Goal: Task Accomplishment & Management: Complete application form

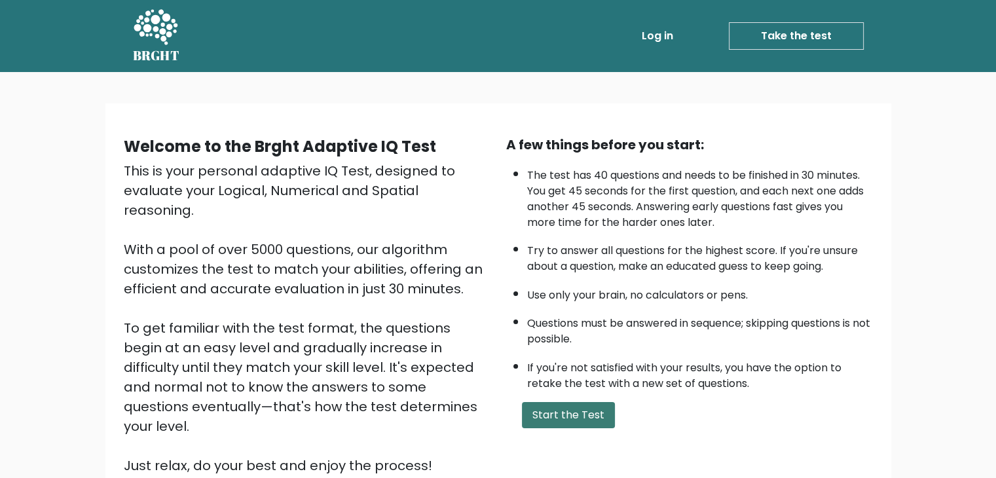
click at [585, 409] on button "Start the Test" at bounding box center [568, 415] width 93 height 26
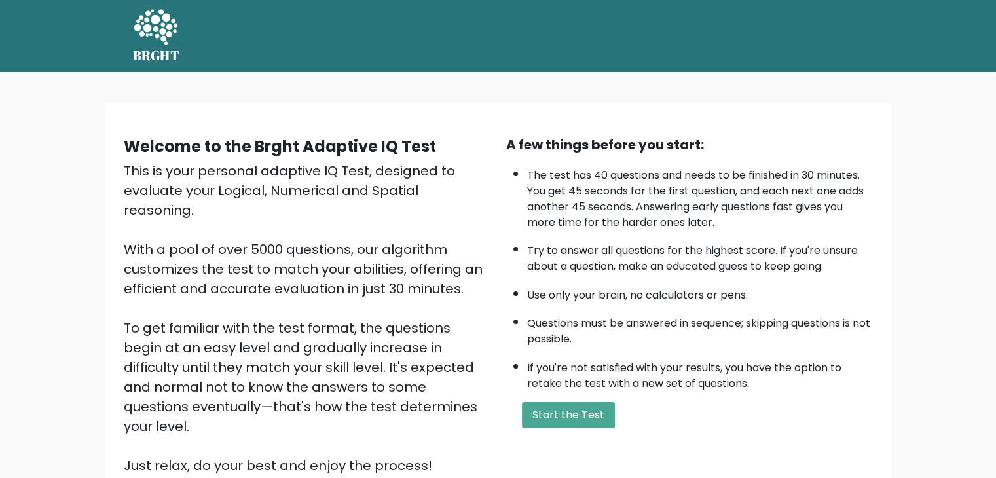
click at [592, 426] on div "A few things before you start: The test has 40 questions and needs to be finish…" at bounding box center [689, 305] width 383 height 341
click at [594, 414] on button "Start the Test" at bounding box center [568, 415] width 93 height 26
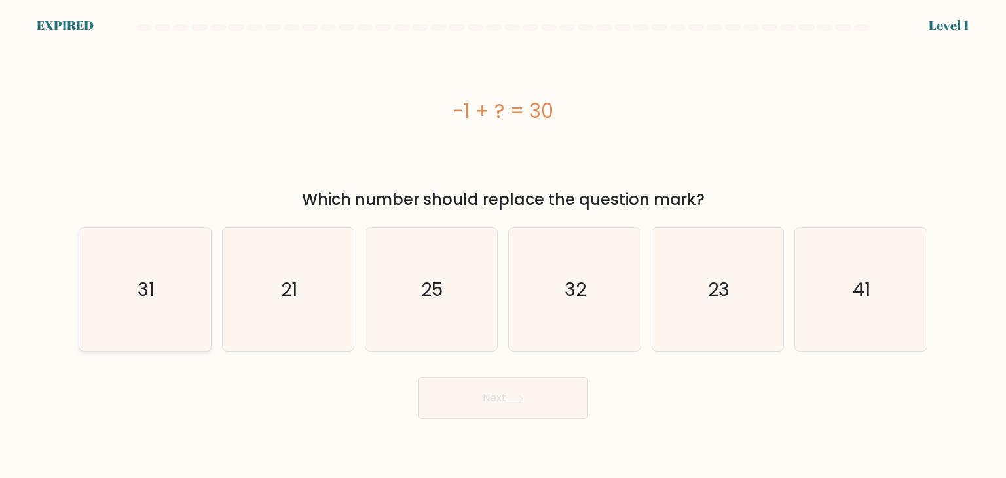
click at [186, 254] on icon "31" at bounding box center [144, 289] width 123 height 123
click at [503, 246] on input "a. 31" at bounding box center [503, 242] width 1 height 7
radio input "true"
click at [506, 409] on button "Next" at bounding box center [503, 398] width 170 height 42
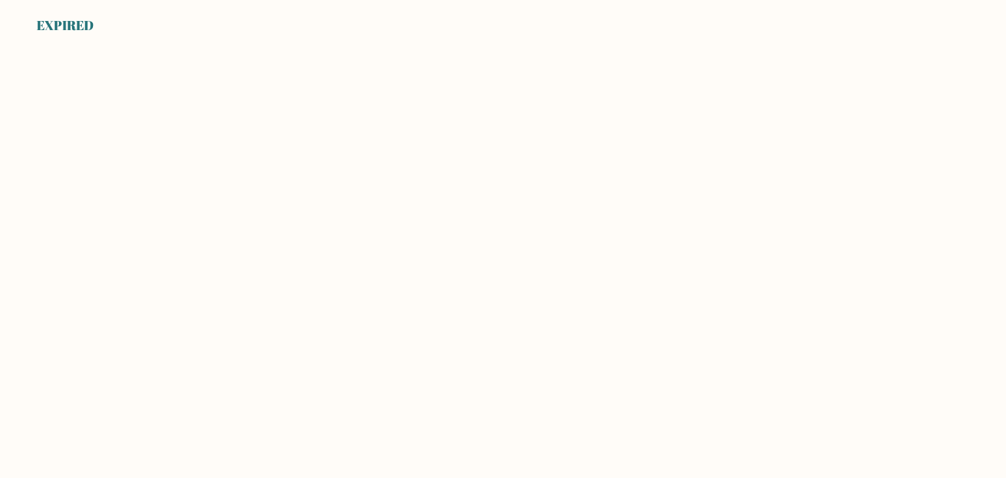
click at [626, 338] on body "EXPIRED" at bounding box center [503, 239] width 1006 height 478
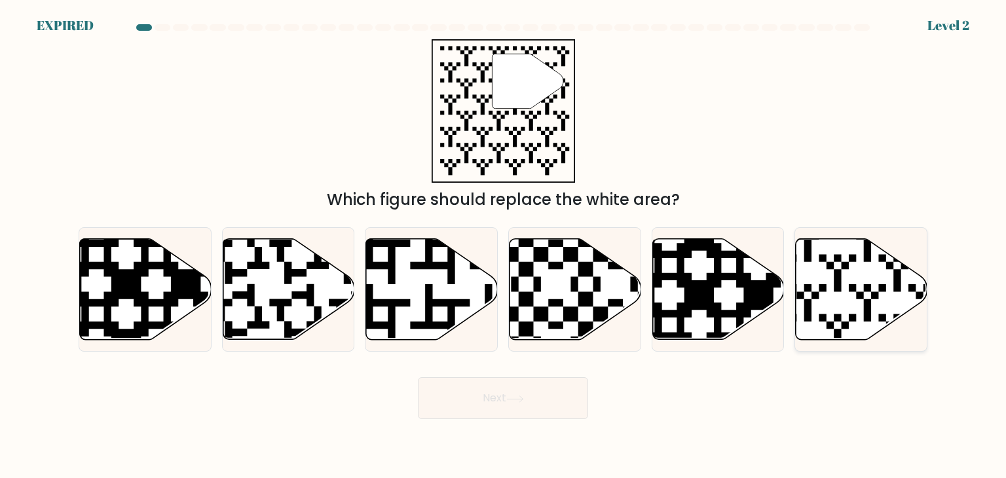
click at [851, 271] on icon at bounding box center [862, 289] width 132 height 101
click at [504, 246] on input "f." at bounding box center [503, 242] width 1 height 7
radio input "true"
click at [502, 396] on button "Next" at bounding box center [503, 398] width 170 height 42
